Goal: Task Accomplishment & Management: Manage account settings

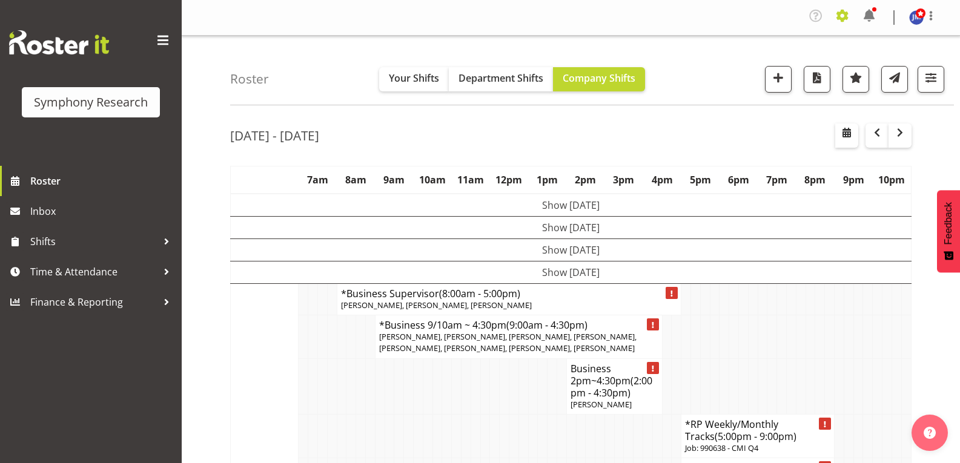
click at [845, 17] on span at bounding box center [842, 15] width 19 height 19
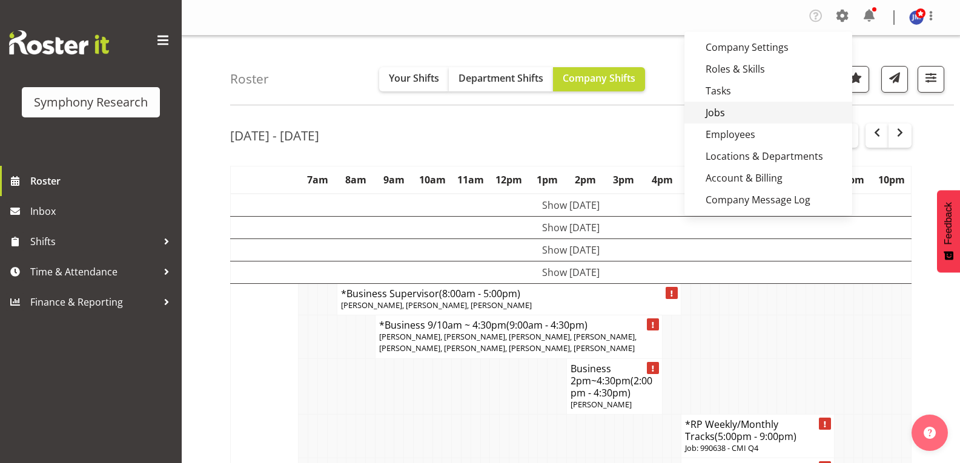
click at [730, 111] on link "Jobs" at bounding box center [768, 113] width 168 height 22
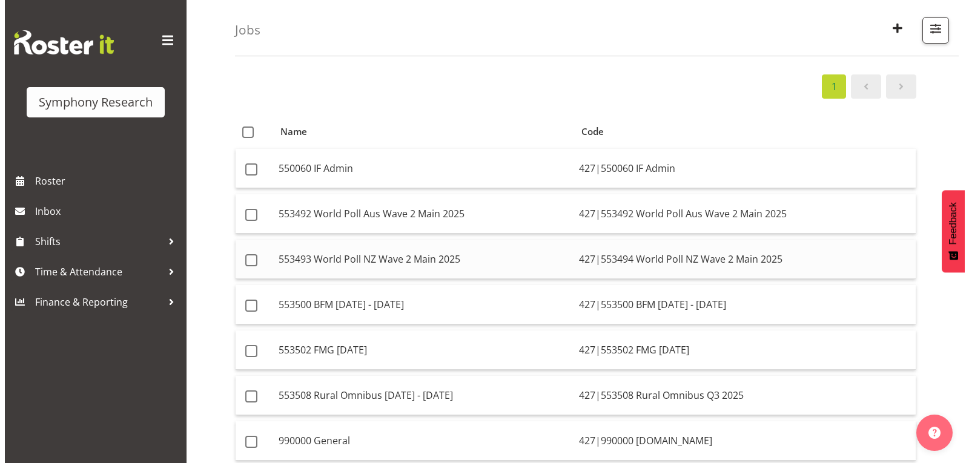
scroll to position [121, 0]
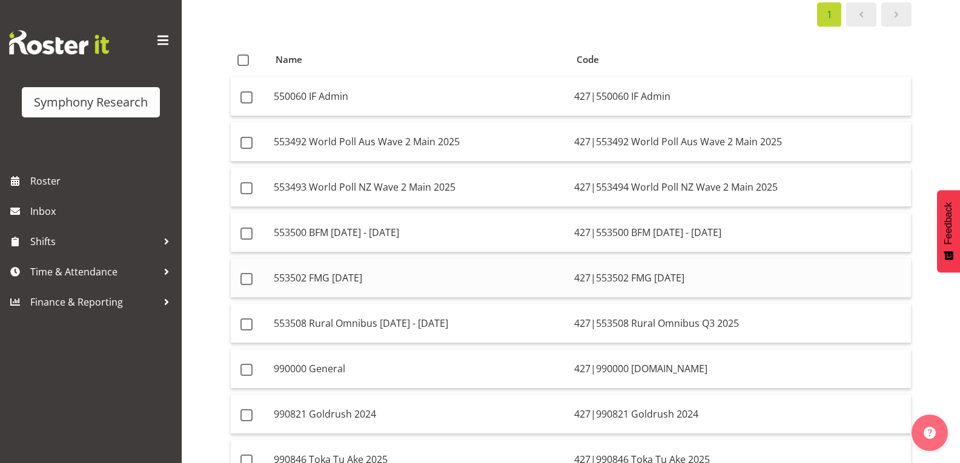
click at [709, 269] on td "427|553502 FMG August 2024" at bounding box center [740, 278] width 342 height 39
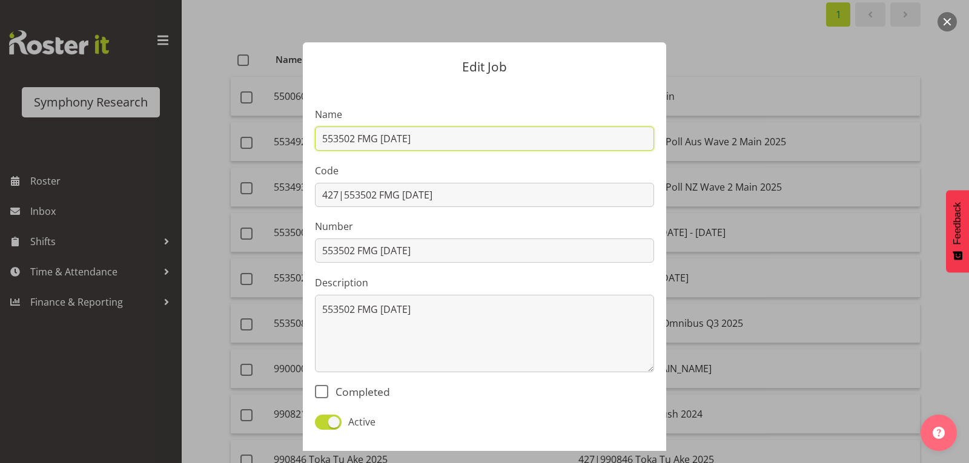
drag, startPoint x: 351, startPoint y: 141, endPoint x: 360, endPoint y: 159, distance: 20.9
click at [349, 141] on input "553502 FMG [DATE]" at bounding box center [484, 139] width 339 height 24
click at [436, 133] on input "553509 FMG August 2024" at bounding box center [484, 139] width 339 height 24
type input "553509 FMG August 2025"
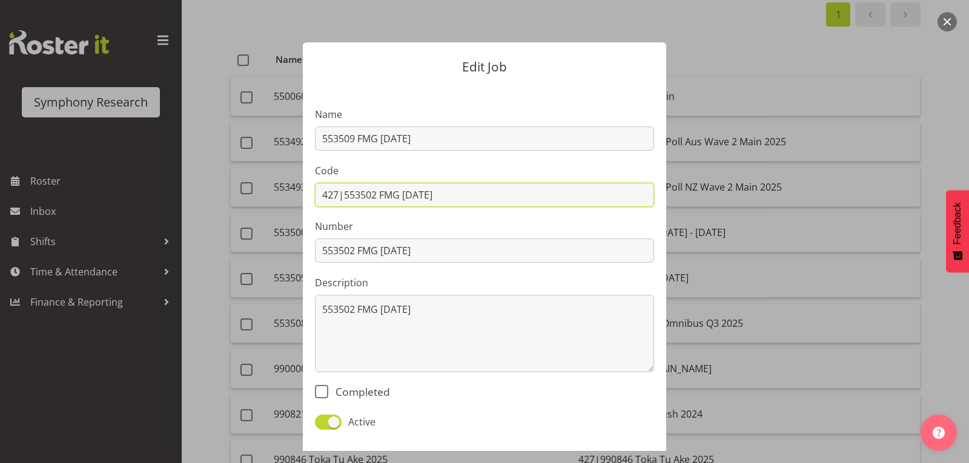
click at [460, 194] on input "427|553502 FMG August 2024" at bounding box center [484, 195] width 339 height 24
click at [371, 196] on input "427|553502 FMG August 2025" at bounding box center [484, 195] width 339 height 24
type input "427|553509 FMG August 2025"
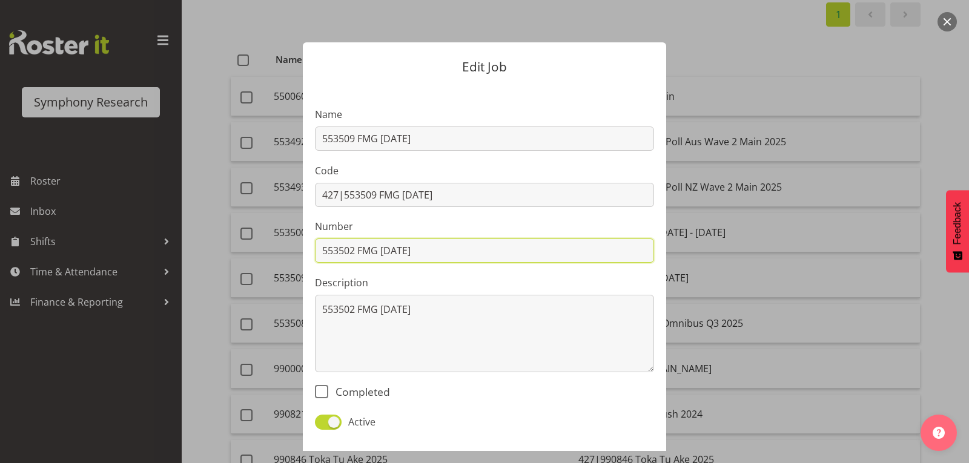
click at [498, 253] on input "553502 FMG [DATE]" at bounding box center [484, 251] width 339 height 24
type input "553502 FMG August 2025"
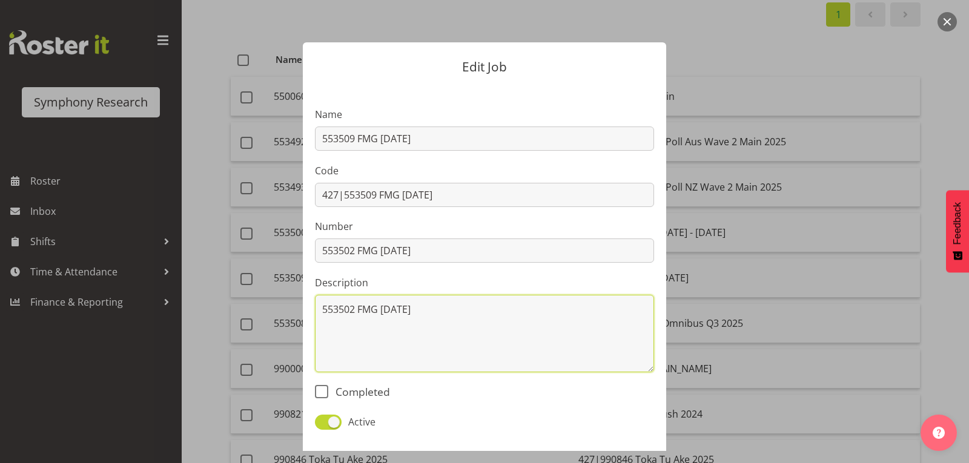
click at [462, 309] on textarea "553502 FMG [DATE]" at bounding box center [484, 334] width 339 height 78
click at [351, 313] on textarea "553502 FMG August 2025" at bounding box center [484, 334] width 339 height 78
type textarea "553509 FMG August 2025"
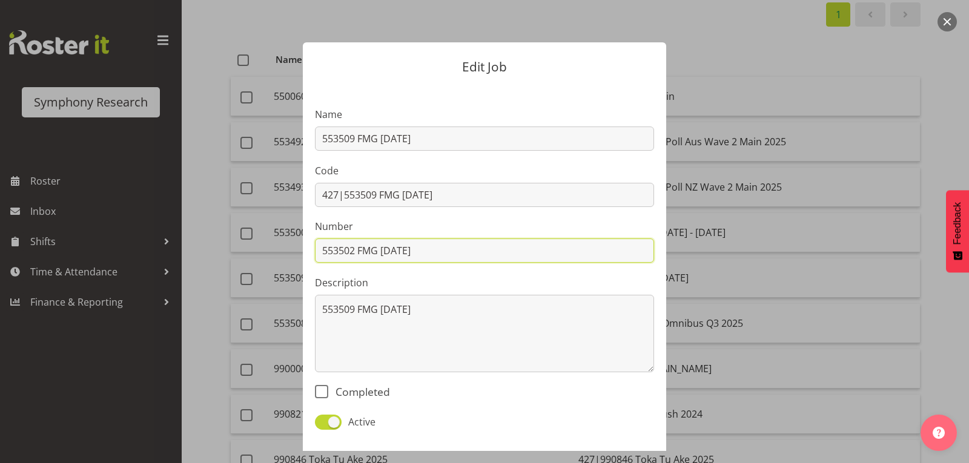
click at [353, 253] on input "553502 FMG August 2025" at bounding box center [484, 251] width 339 height 24
type input "553502 FMG August 2025"
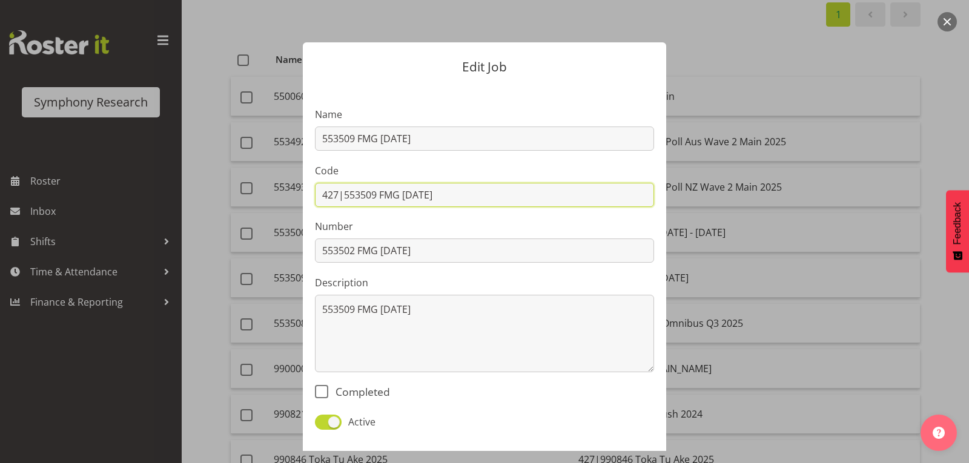
click at [374, 199] on input "427|553509 FMG August 2025" at bounding box center [484, 195] width 339 height 24
type input "427|553502 FMG August 2025"
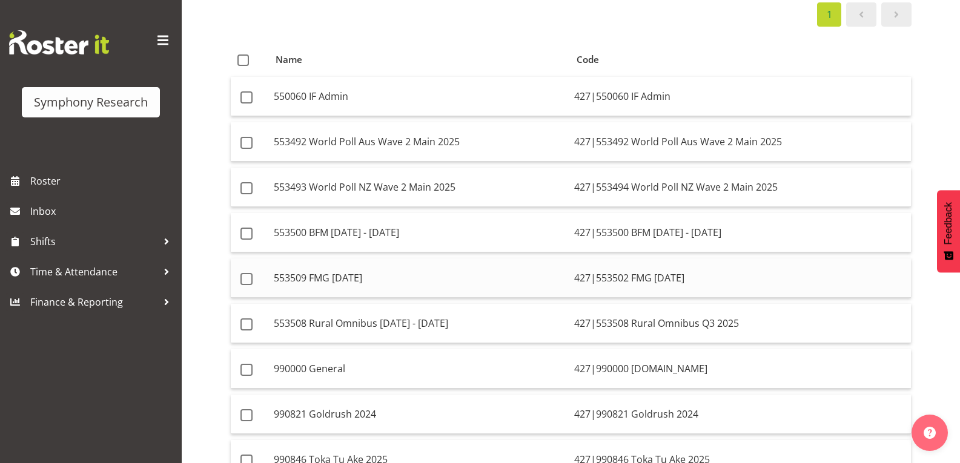
click at [703, 273] on td "427|553502 FMG August 2025" at bounding box center [740, 278] width 342 height 39
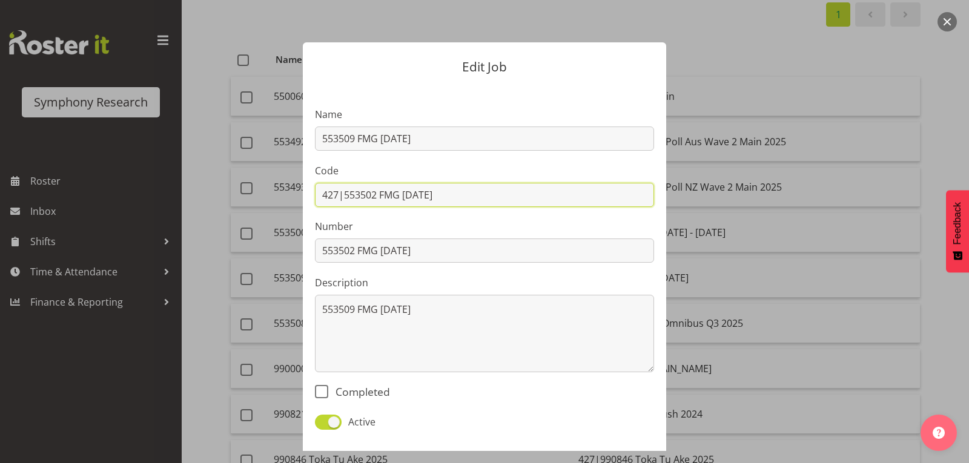
drag, startPoint x: 464, startPoint y: 200, endPoint x: 282, endPoint y: 223, distance: 183.1
click at [282, 223] on div "Edit Job Name 553509 FMG August 2025 Code 427|553502 FMG August 2025 Number 553…" at bounding box center [484, 231] width 581 height 439
click at [331, 423] on span at bounding box center [328, 422] width 27 height 15
click at [323, 423] on input "Active" at bounding box center [319, 422] width 8 height 8
checkbox input "false"
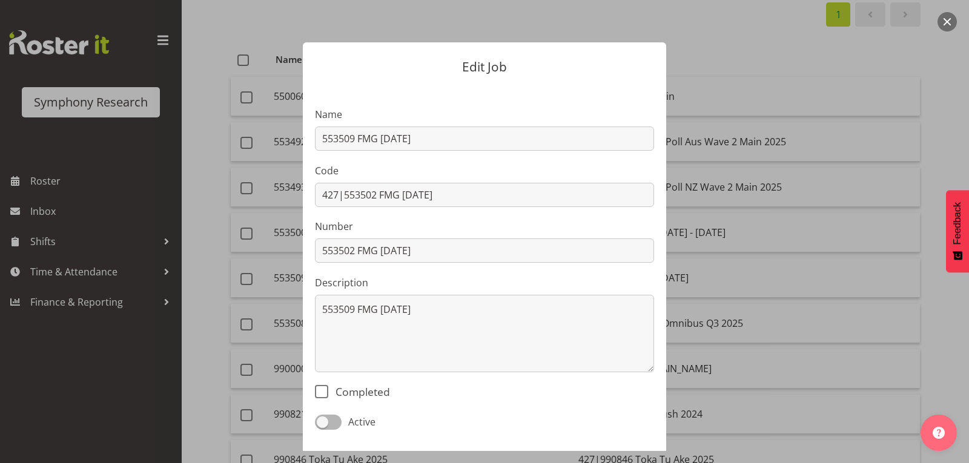
click at [737, 92] on div "Edit Job Name 553509 FMG August 2025 Code 427|553502 FMG August 2025 Number 553…" at bounding box center [484, 231] width 581 height 439
click at [732, 64] on div "Edit Job Name 553509 FMG August 2025 Code 427|553502 FMG August 2025 Number 553…" at bounding box center [484, 231] width 581 height 439
click at [320, 394] on span at bounding box center [321, 391] width 13 height 13
click at [320, 394] on input "Completed" at bounding box center [319, 392] width 8 height 8
checkbox input "true"
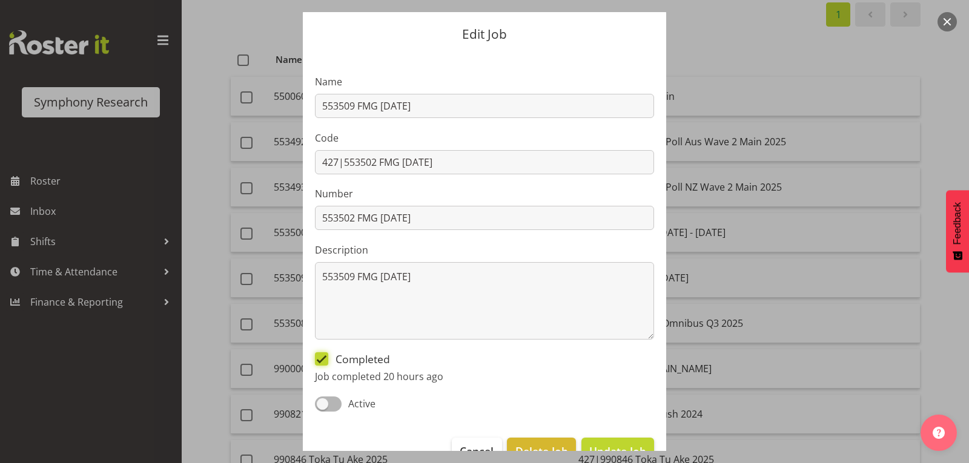
scroll to position [64, 0]
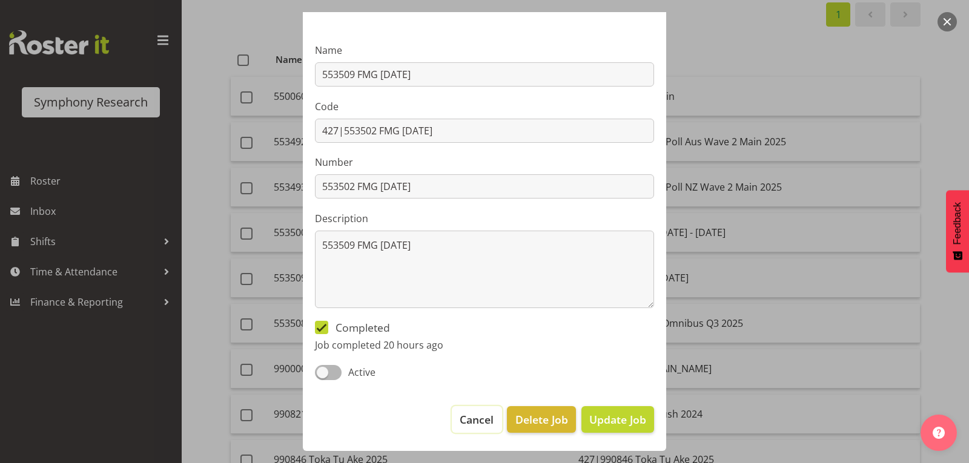
click at [478, 425] on span "Cancel" at bounding box center [477, 420] width 34 height 16
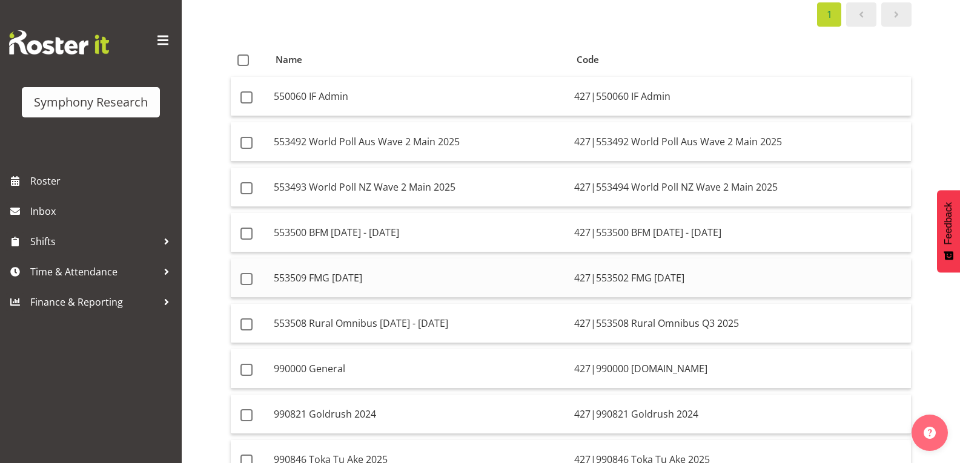
click at [296, 273] on td "553509 FMG August 2025" at bounding box center [419, 278] width 300 height 39
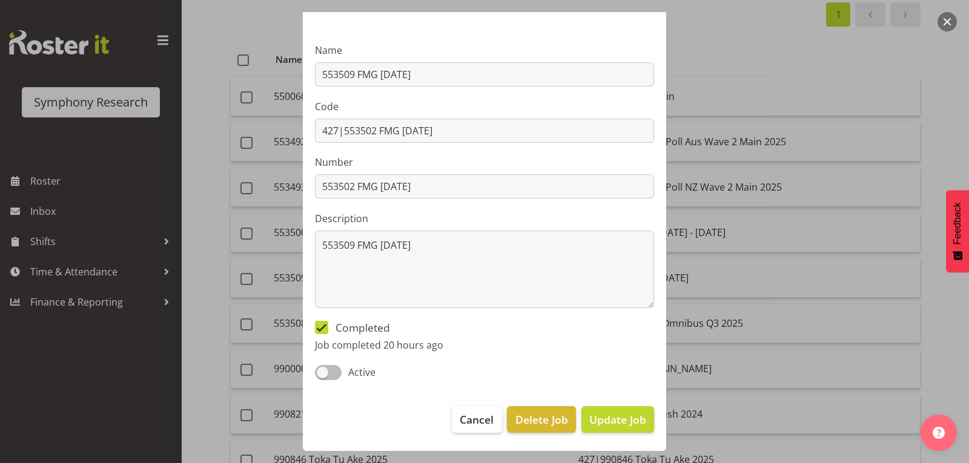
click at [330, 371] on span at bounding box center [328, 372] width 27 height 15
click at [323, 371] on input "Active" at bounding box center [319, 373] width 8 height 8
checkbox input "true"
click at [315, 334] on span at bounding box center [321, 327] width 13 height 13
click at [315, 331] on input "Completed" at bounding box center [319, 327] width 8 height 8
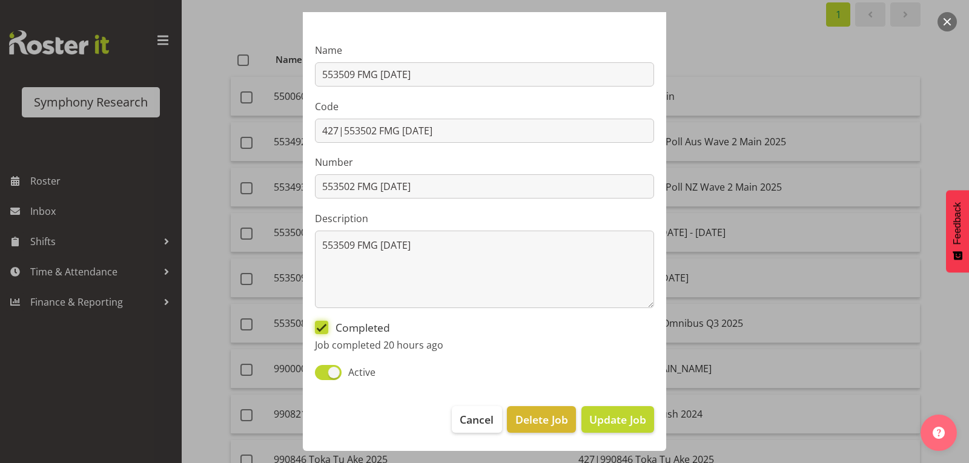
checkbox input "false"
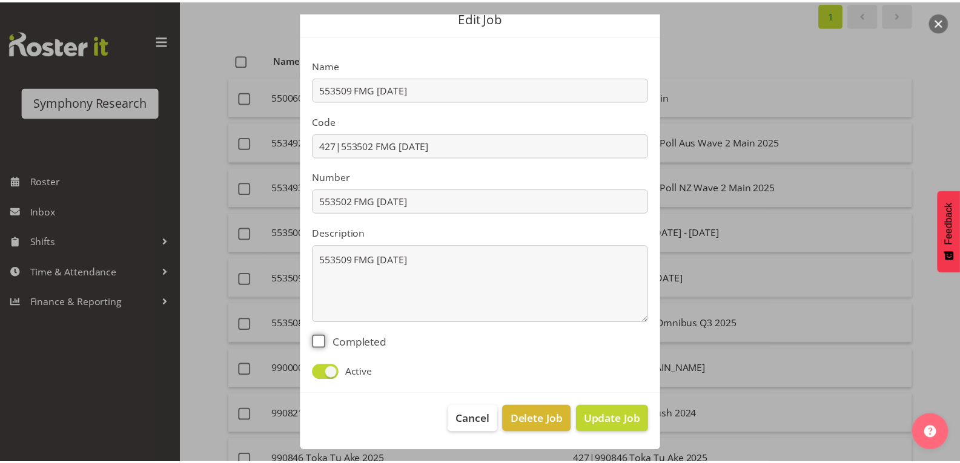
scroll to position [50, 0]
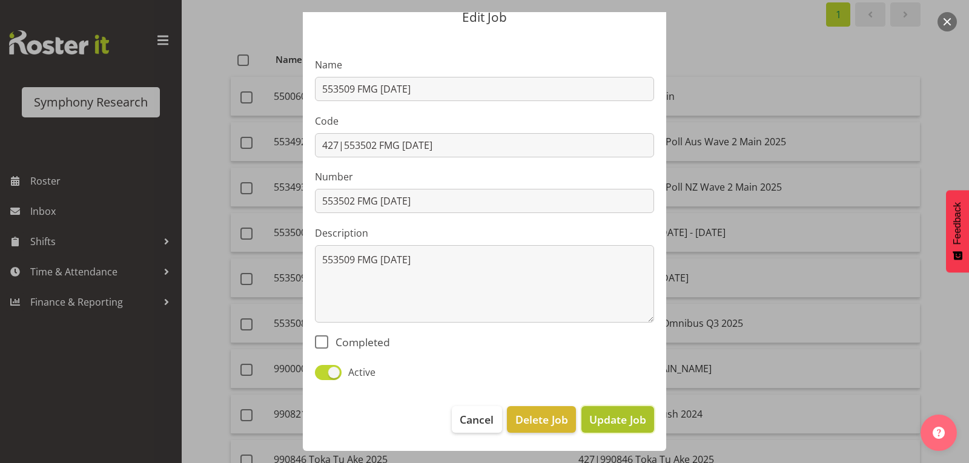
click at [595, 412] on span "Update Job" at bounding box center [617, 420] width 57 height 16
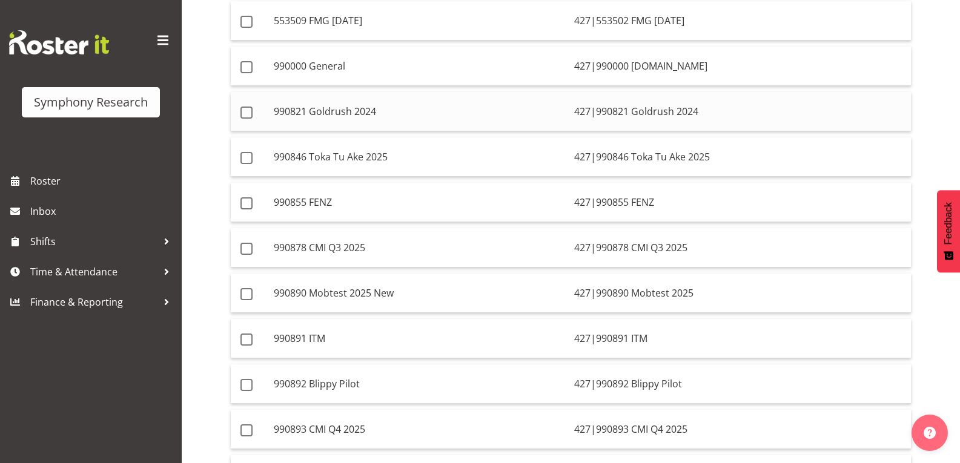
scroll to position [61, 0]
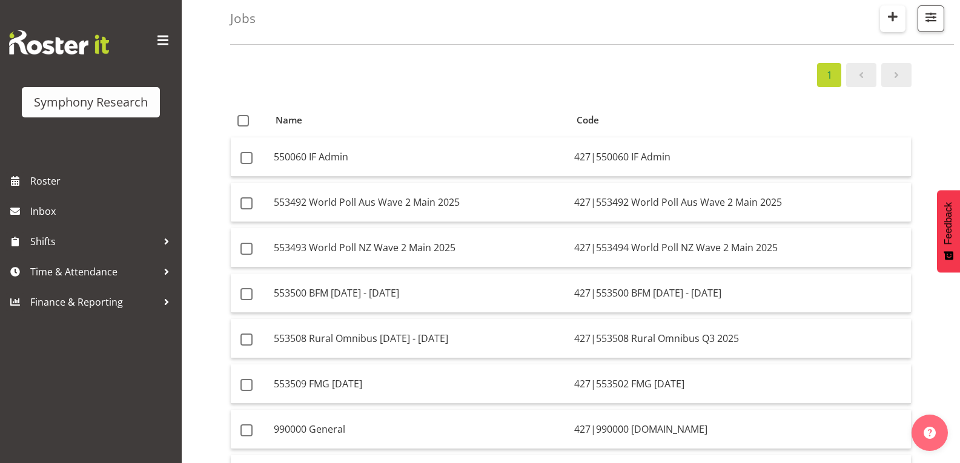
click at [896, 22] on span "button" at bounding box center [893, 16] width 16 height 16
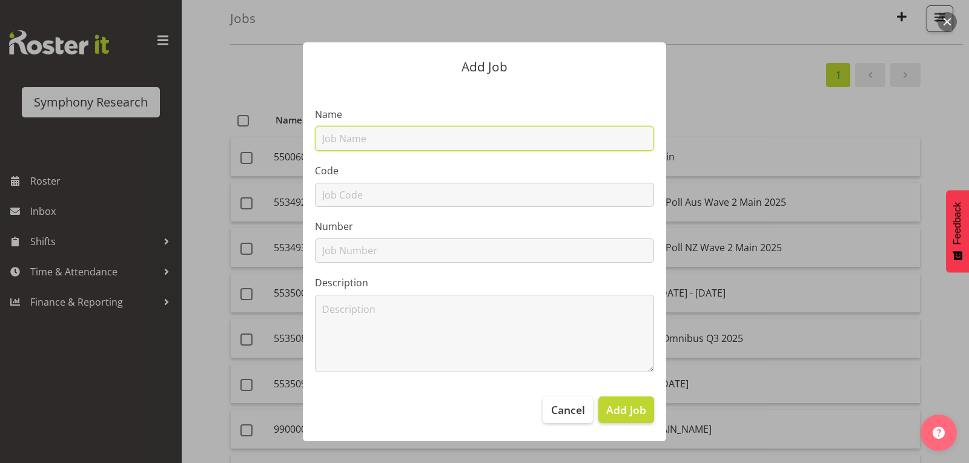
click at [518, 131] on input "text" at bounding box center [484, 139] width 339 height 24
paste input "427|553502 FMG August 2025"
drag, startPoint x: 433, startPoint y: 139, endPoint x: 402, endPoint y: 145, distance: 31.6
click at [402, 145] on input "427|553502 FMG August 2025" at bounding box center [484, 139] width 339 height 24
click at [375, 139] on input "427|553502 FMG September 2025" at bounding box center [484, 139] width 339 height 24
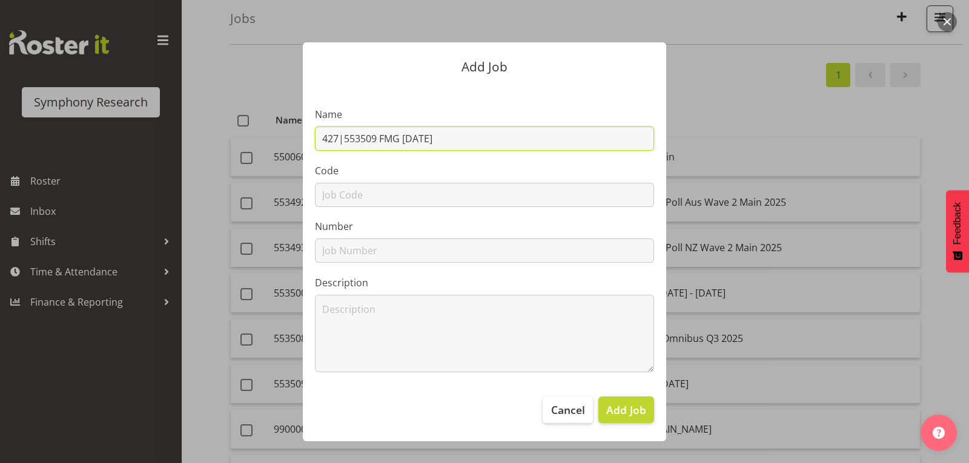
drag, startPoint x: 491, startPoint y: 136, endPoint x: 314, endPoint y: 146, distance: 177.1
click at [316, 147] on input "427|553509 FMG September 2025" at bounding box center [484, 139] width 339 height 24
type input "427|553509 FMG September 2025"
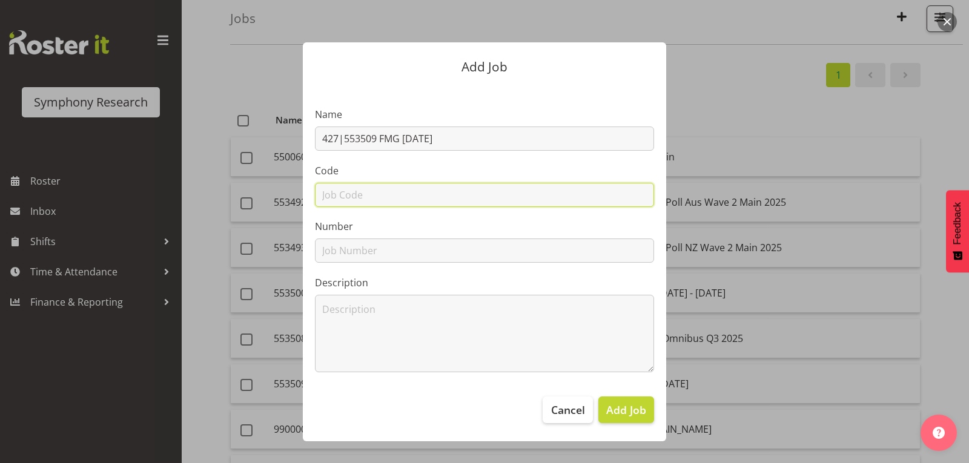
click at [341, 184] on input "text" at bounding box center [484, 195] width 339 height 24
paste input "427|553509 FMG September 2025"
drag, startPoint x: 342, startPoint y: 193, endPoint x: 525, endPoint y: 200, distance: 183.0
click at [525, 200] on input "427|553509 FMG September 2025" at bounding box center [484, 195] width 339 height 24
type input "427|553509 FMG September 2025"
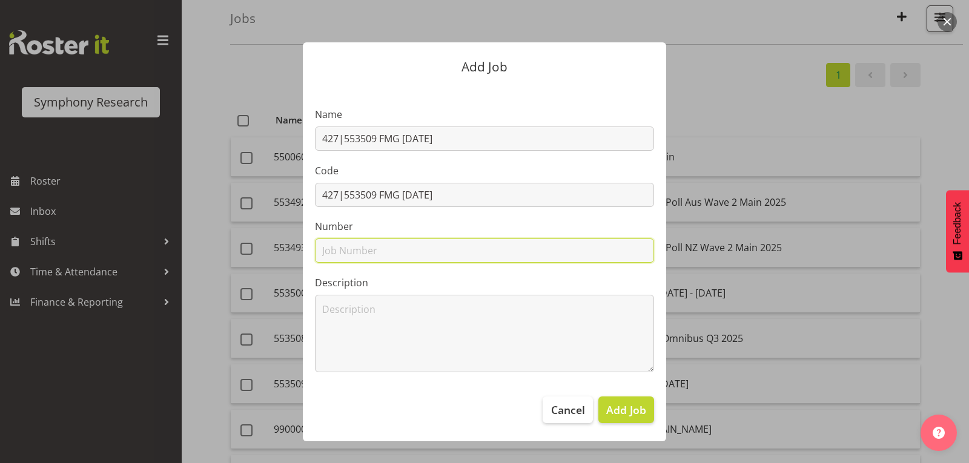
click at [394, 254] on input "text" at bounding box center [484, 251] width 339 height 24
paste input "553509 FMG September 2025"
type input "553509 FMG September 2025"
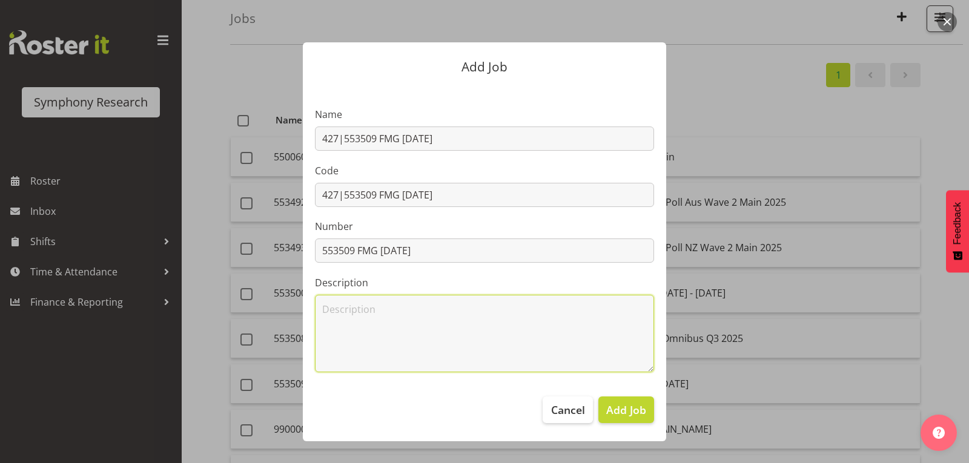
click at [375, 311] on textarea at bounding box center [484, 334] width 339 height 78
paste textarea "553509 FMG September 2025"
type textarea "553509 FMG September 2025"
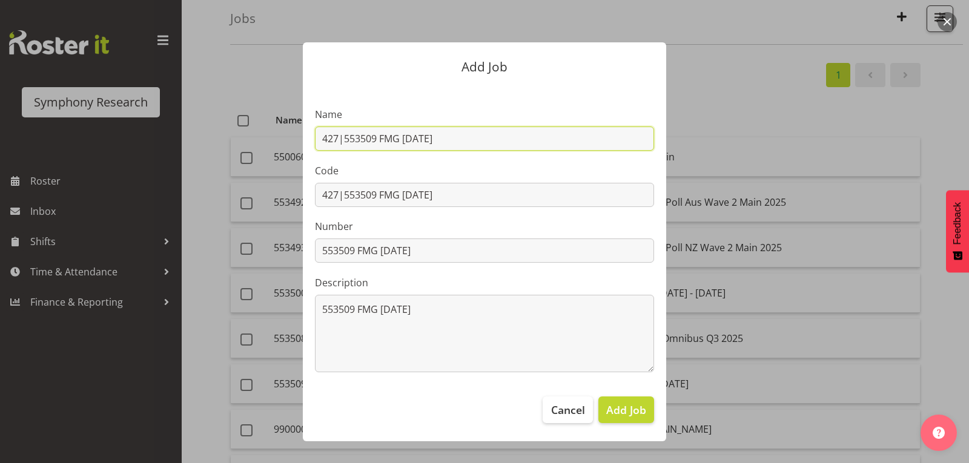
drag, startPoint x: 344, startPoint y: 140, endPoint x: 311, endPoint y: 142, distance: 33.4
click at [311, 142] on section "Name 427|553509 FMG September 2025 Code 427|553509 FMG September 2025 Number 55…" at bounding box center [484, 234] width 363 height 299
type input "553509 FMG September 2025"
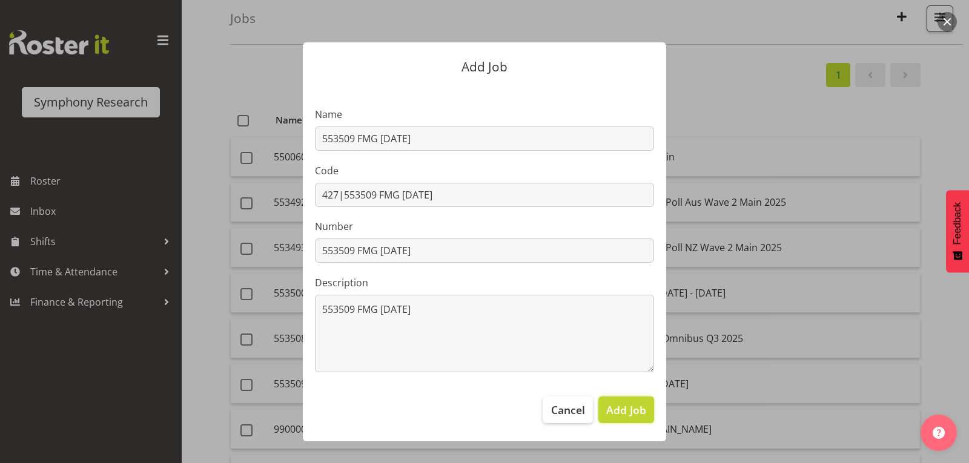
click at [629, 412] on span "Add Job" at bounding box center [626, 410] width 40 height 16
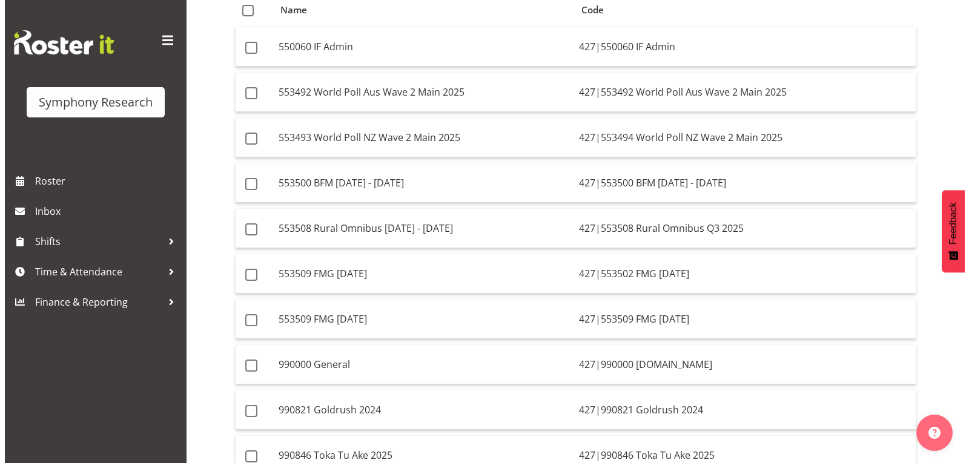
scroll to position [182, 0]
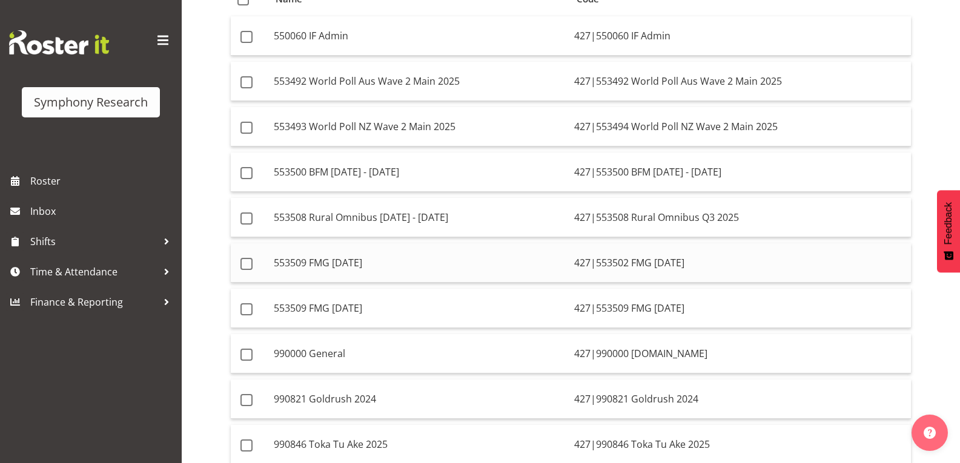
click at [627, 260] on td "427|553502 FMG August 2025" at bounding box center [740, 262] width 342 height 39
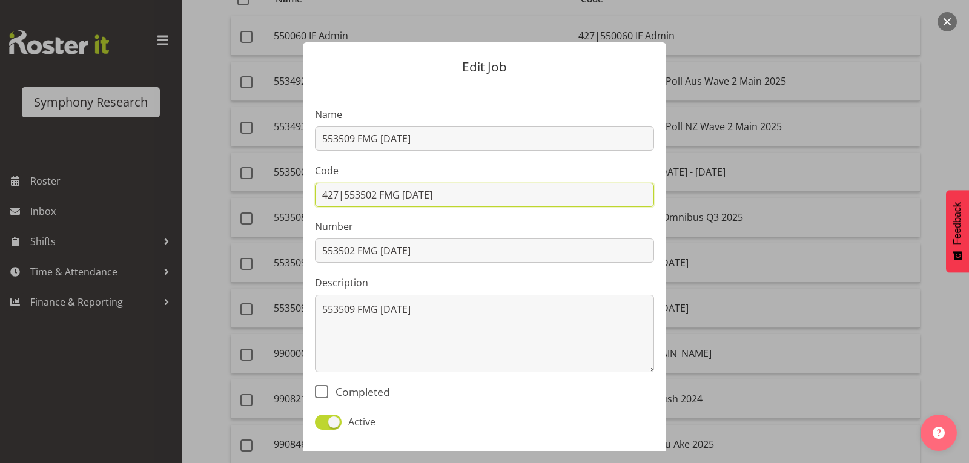
click at [374, 195] on input "427|553502 FMG August 2025" at bounding box center [484, 195] width 339 height 24
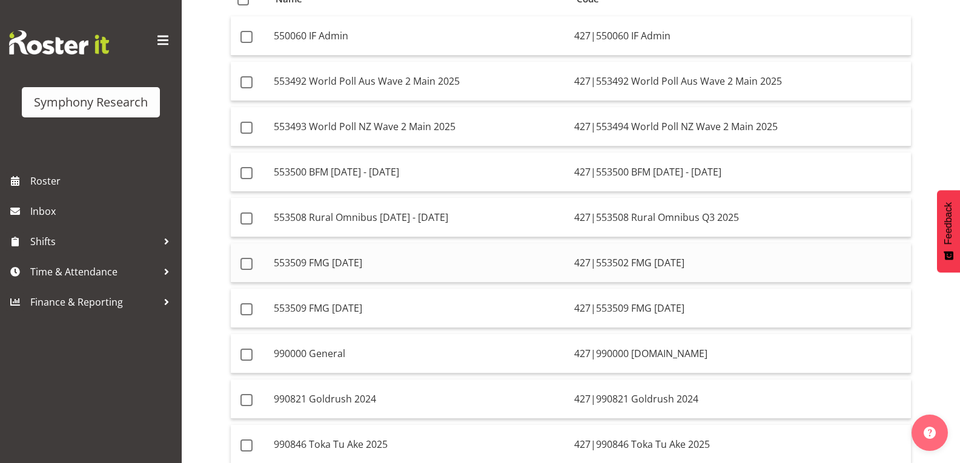
click at [405, 255] on td "553509 FMG August 2025" at bounding box center [419, 262] width 300 height 39
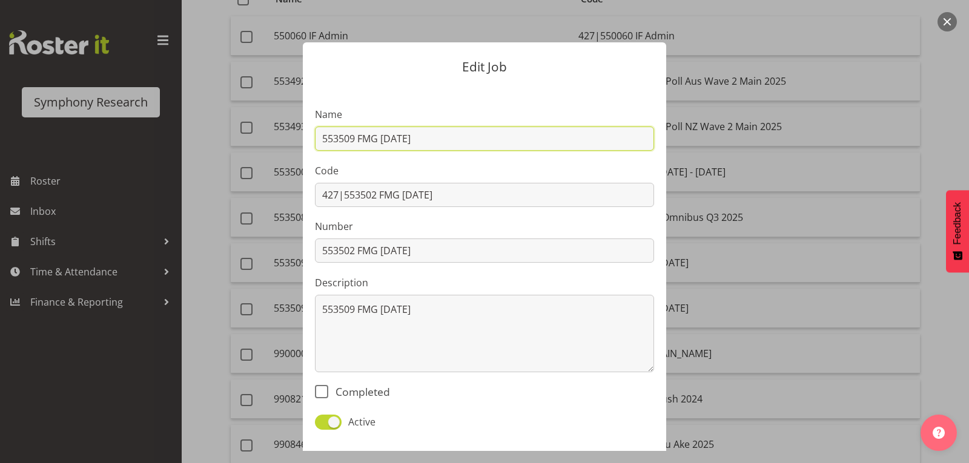
click at [352, 141] on input "553509 FMG August 2025" at bounding box center [484, 139] width 339 height 24
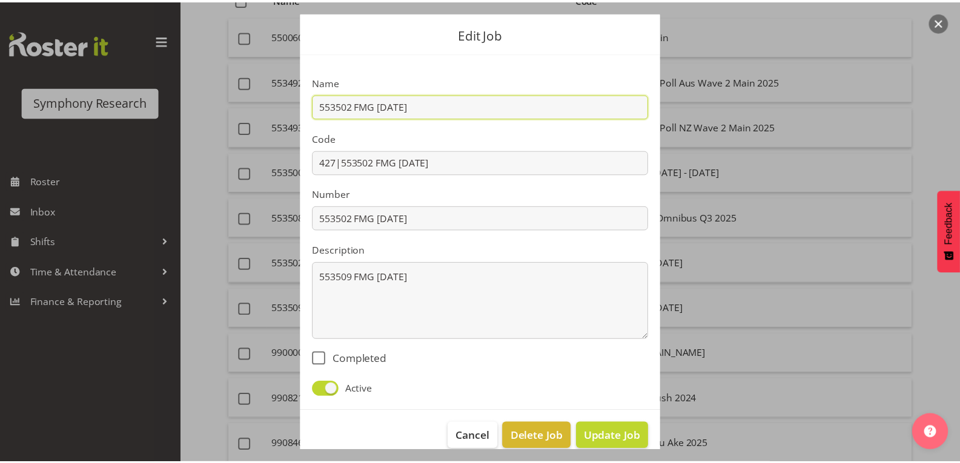
scroll to position [50, 0]
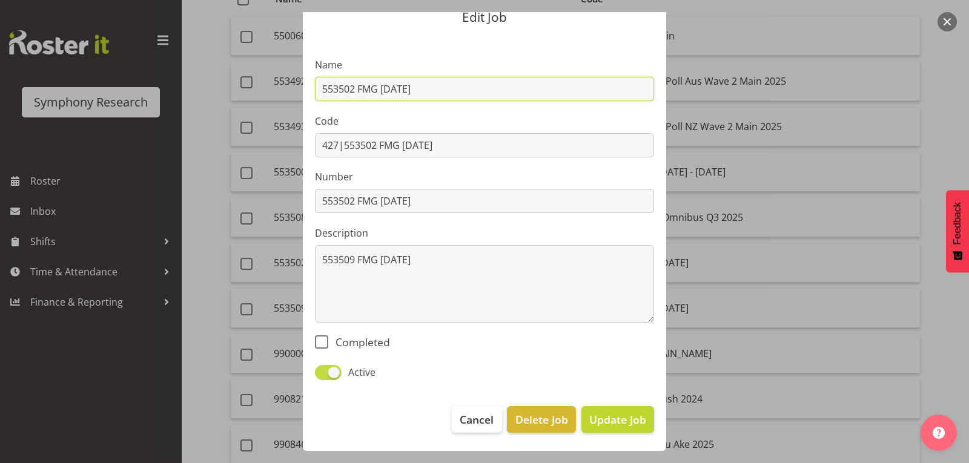
type input "553502 FMG August 2025"
click at [329, 373] on span at bounding box center [328, 372] width 27 height 15
click at [323, 373] on input "Active" at bounding box center [319, 373] width 8 height 8
checkbox input "false"
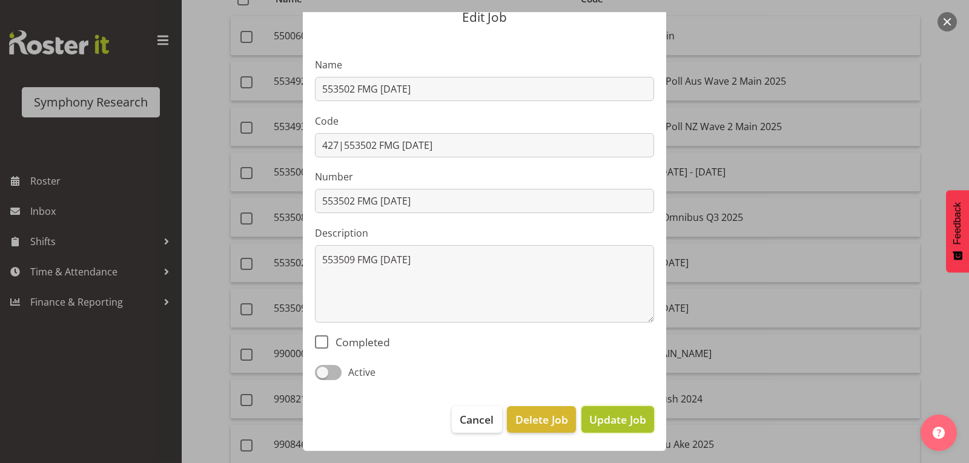
click at [600, 416] on span "Update Job" at bounding box center [617, 420] width 57 height 16
